Goal: Find specific page/section: Find specific page/section

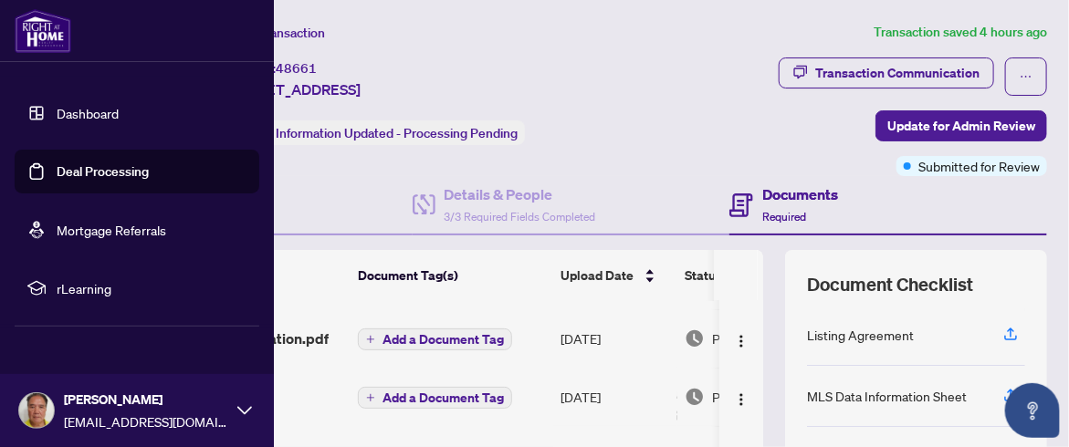
click at [89, 110] on link "Dashboard" at bounding box center [88, 113] width 62 height 16
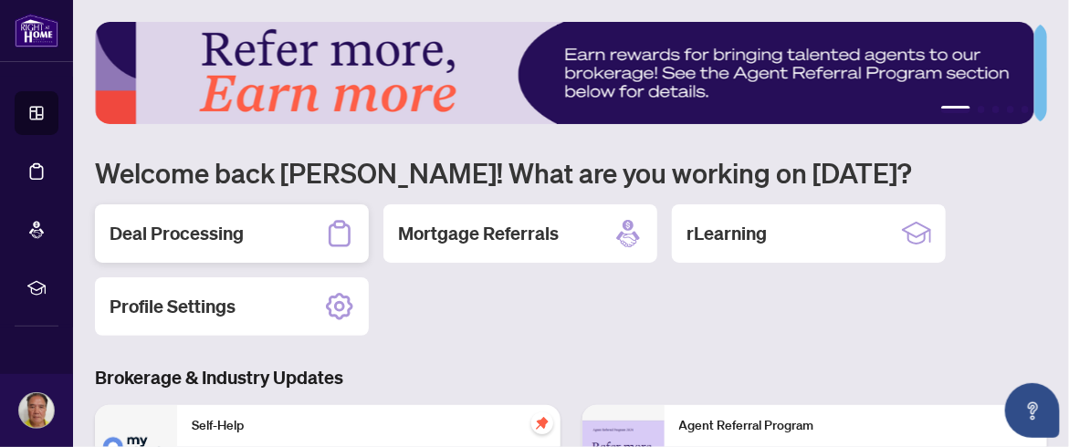
click at [221, 236] on h2 "Deal Processing" at bounding box center [177, 234] width 134 height 26
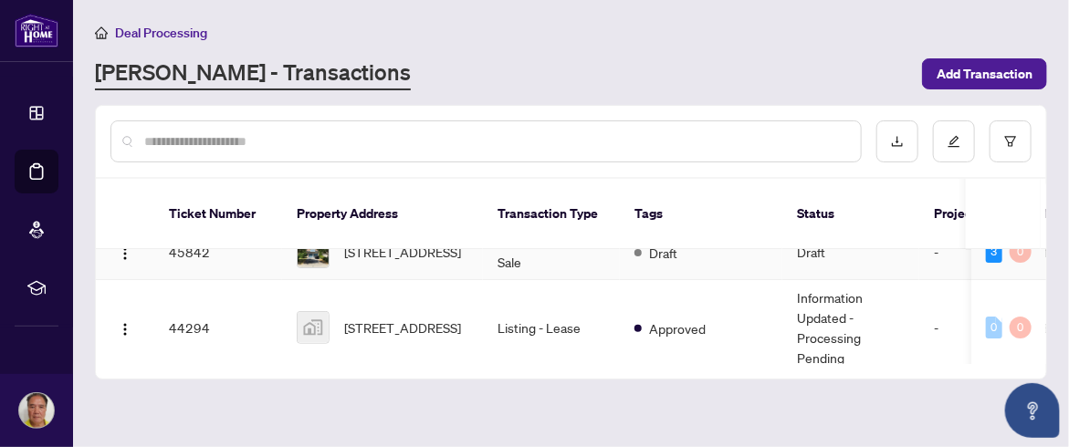
scroll to position [137, 0]
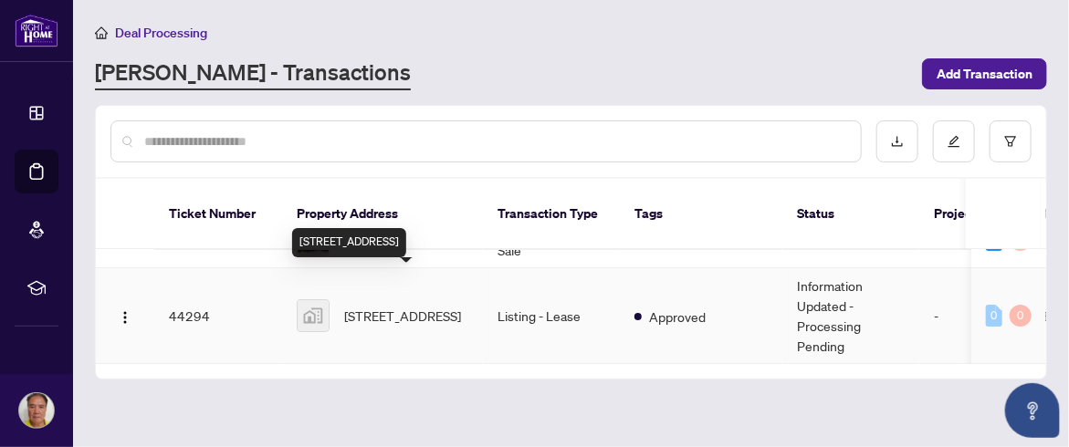
click at [400, 306] on span "[STREET_ADDRESS]" at bounding box center [402, 316] width 117 height 20
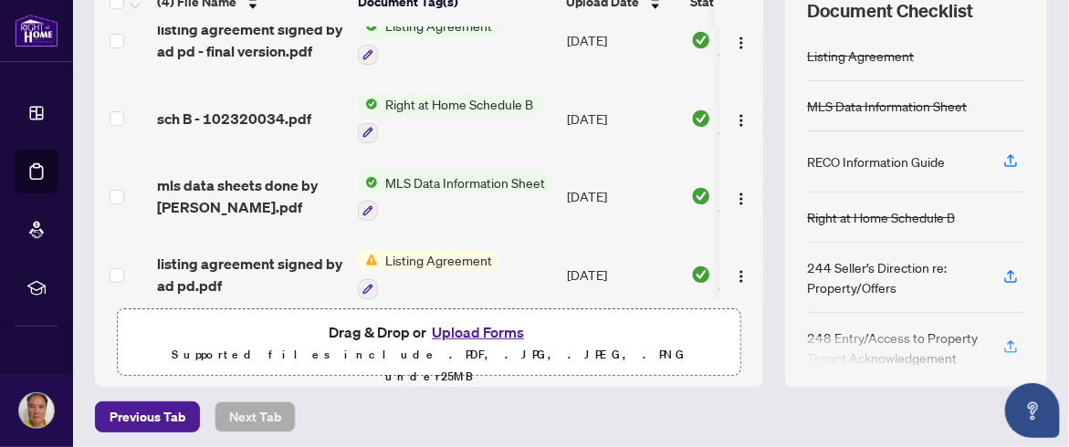
scroll to position [41, 0]
